Goal: Task Accomplishment & Management: Manage account settings

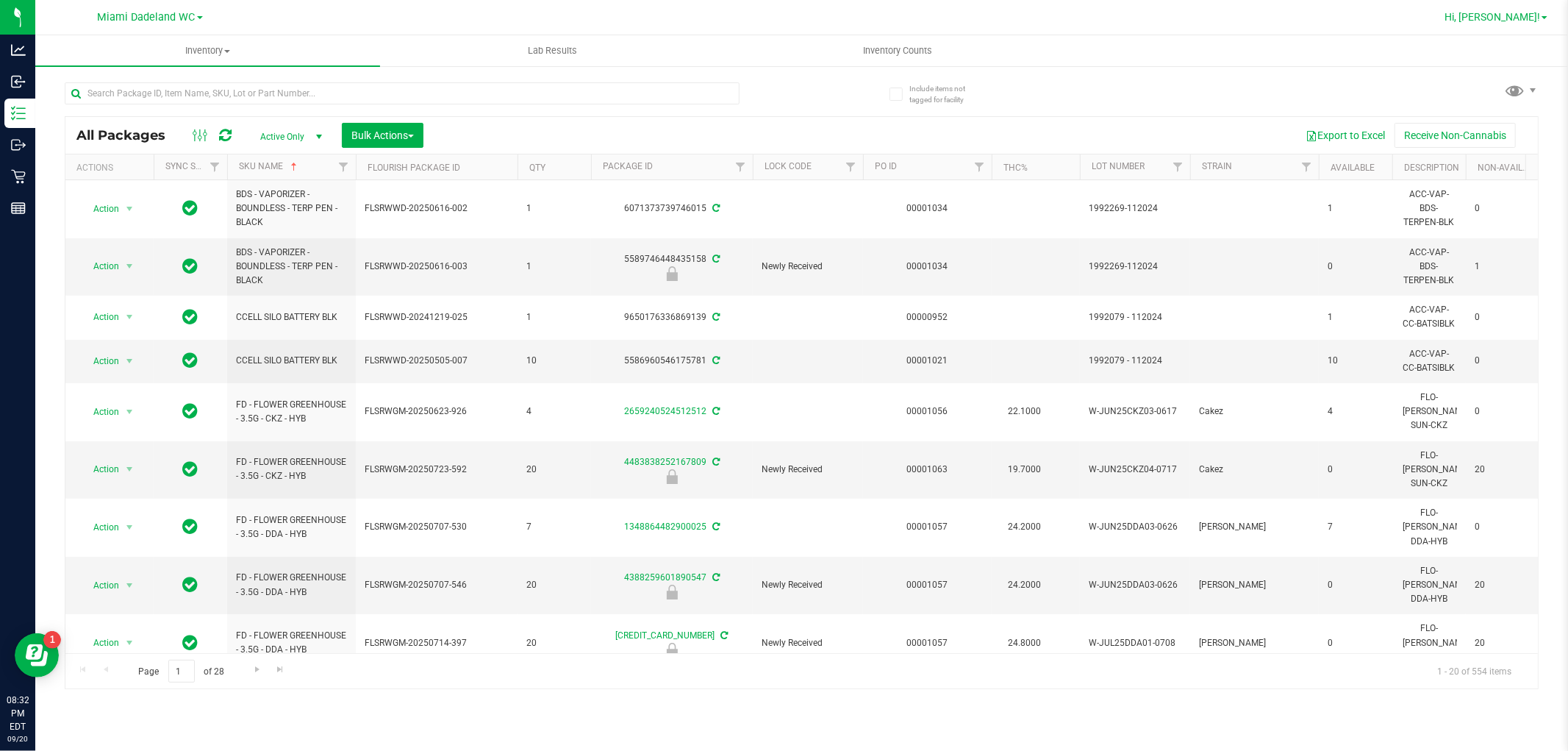
click at [1547, 12] on link "Hi, [PERSON_NAME]!" at bounding box center [1496, 17] width 115 height 15
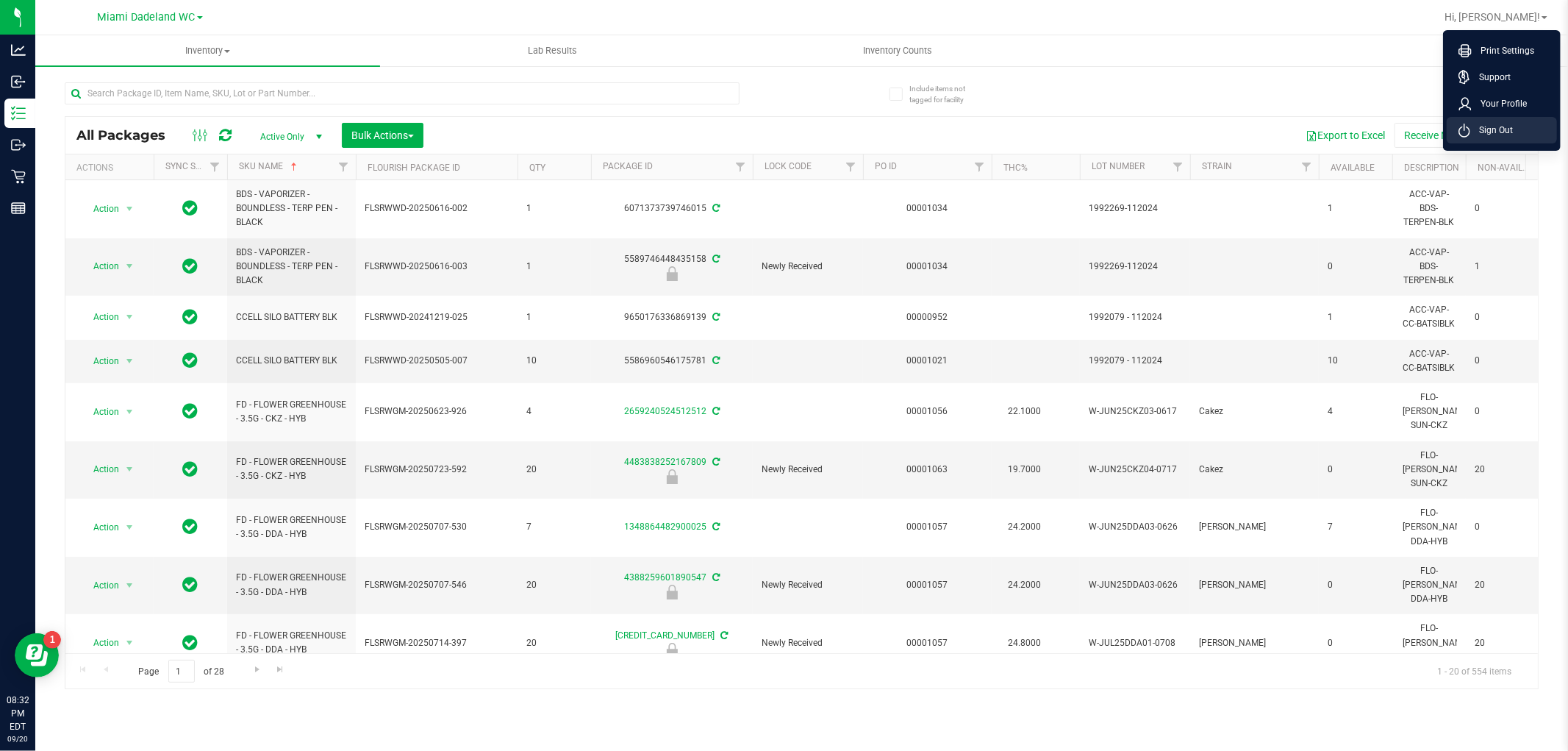
click at [1485, 129] on span "Sign Out" at bounding box center [1491, 129] width 42 height 14
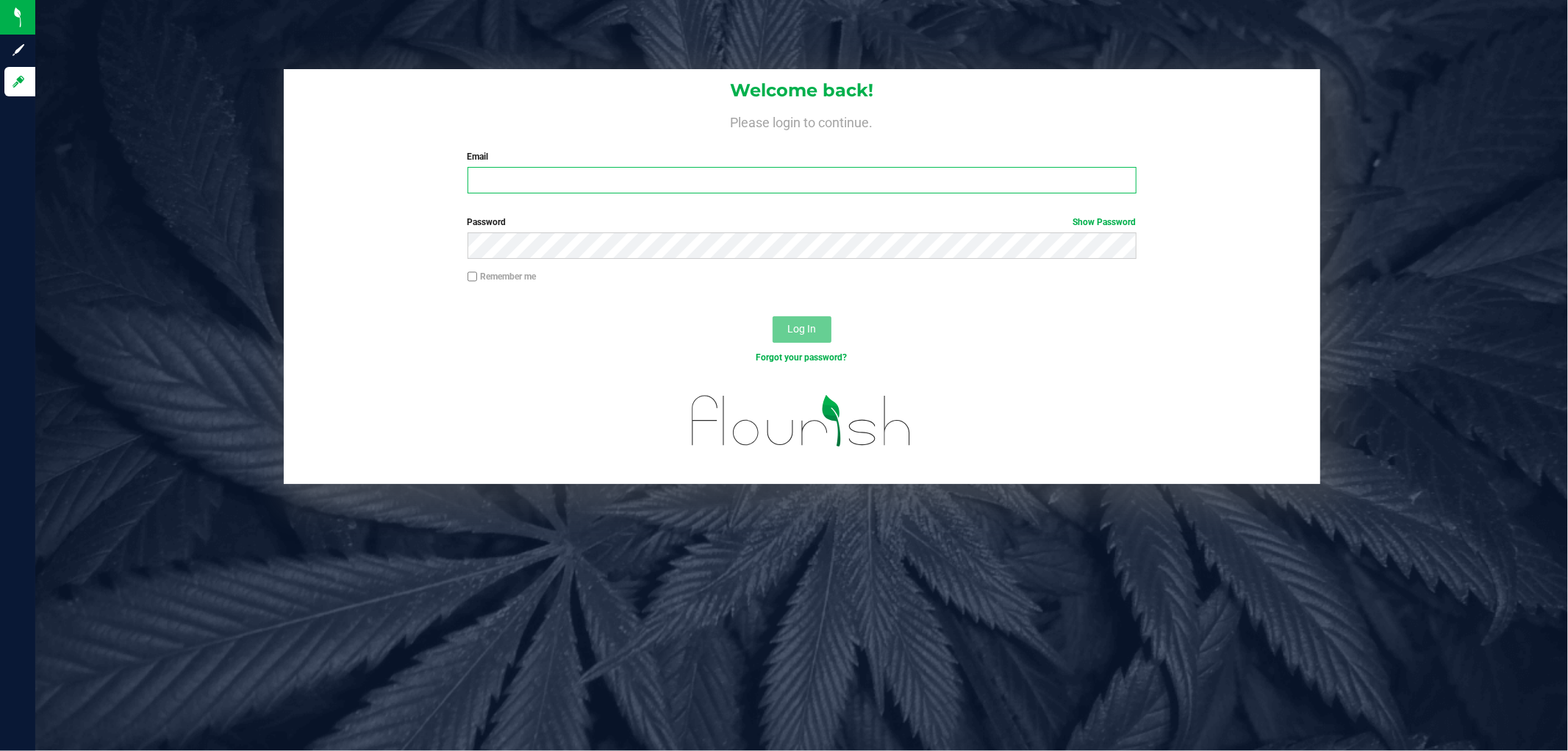
click at [585, 189] on input "Email" at bounding box center [801, 179] width 669 height 26
type input "[EMAIL_ADDRESS][DOMAIN_NAME]"
click at [773, 316] on button "Log In" at bounding box center [802, 329] width 59 height 26
